Goal: Obtain resource: Download file/media

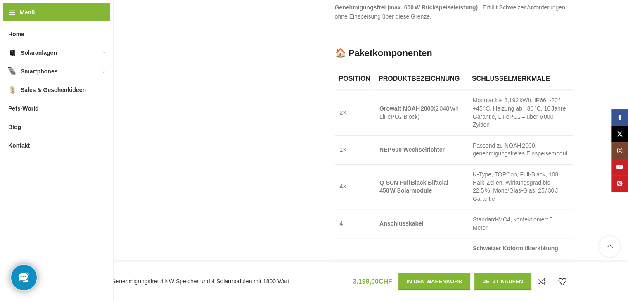
scroll to position [651, 0]
click at [391, 105] on strong "Growatt NOAH 2000" at bounding box center [406, 108] width 54 height 7
drag, startPoint x: 433, startPoint y: 100, endPoint x: 380, endPoint y: 99, distance: 52.8
click at [380, 105] on strong "Growatt NOAH 2000" at bounding box center [406, 108] width 54 height 7
copy strong "Growatt NOAH 2000"
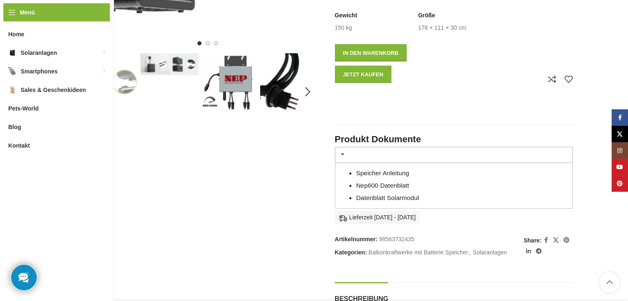
scroll to position [248, 0]
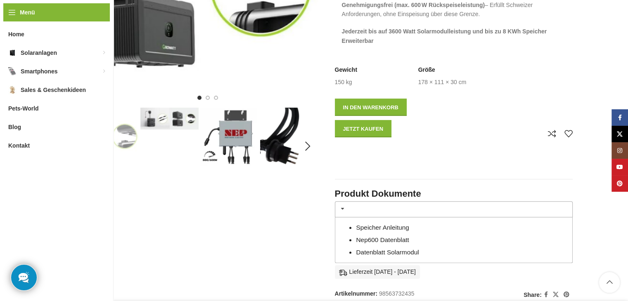
click at [391, 224] on link "Speicher Anleitung" at bounding box center [382, 227] width 53 height 7
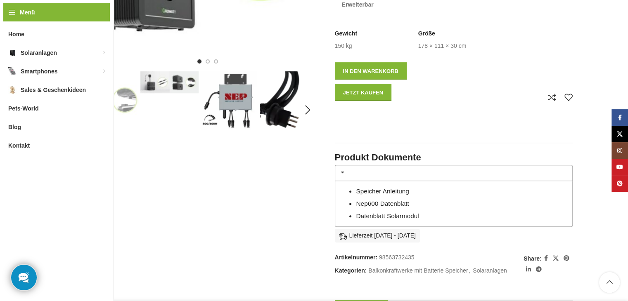
scroll to position [289, 0]
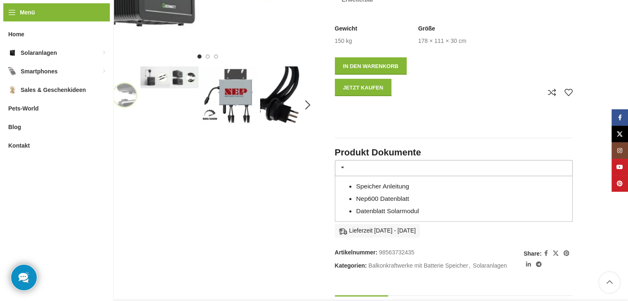
click at [381, 208] on link "Datenblatt Solarmodul" at bounding box center [387, 211] width 63 height 7
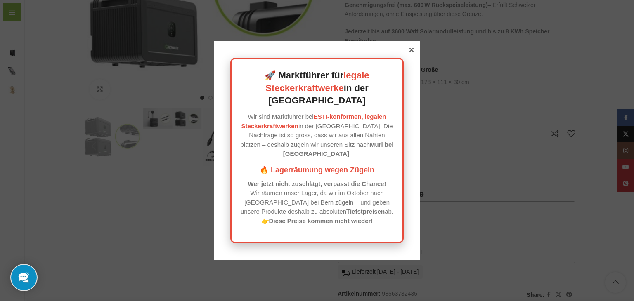
click at [409, 52] on icon at bounding box center [411, 50] width 4 height 4
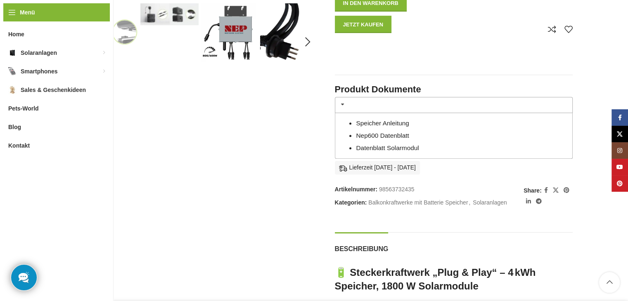
scroll to position [371, 0]
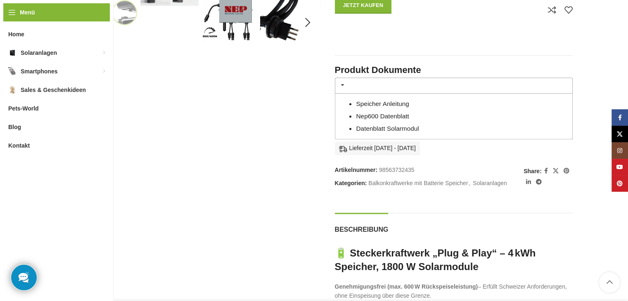
click at [390, 113] on link "Nep600 Datenblatt" at bounding box center [382, 116] width 53 height 7
